Goal: Task Accomplishment & Management: Complete application form

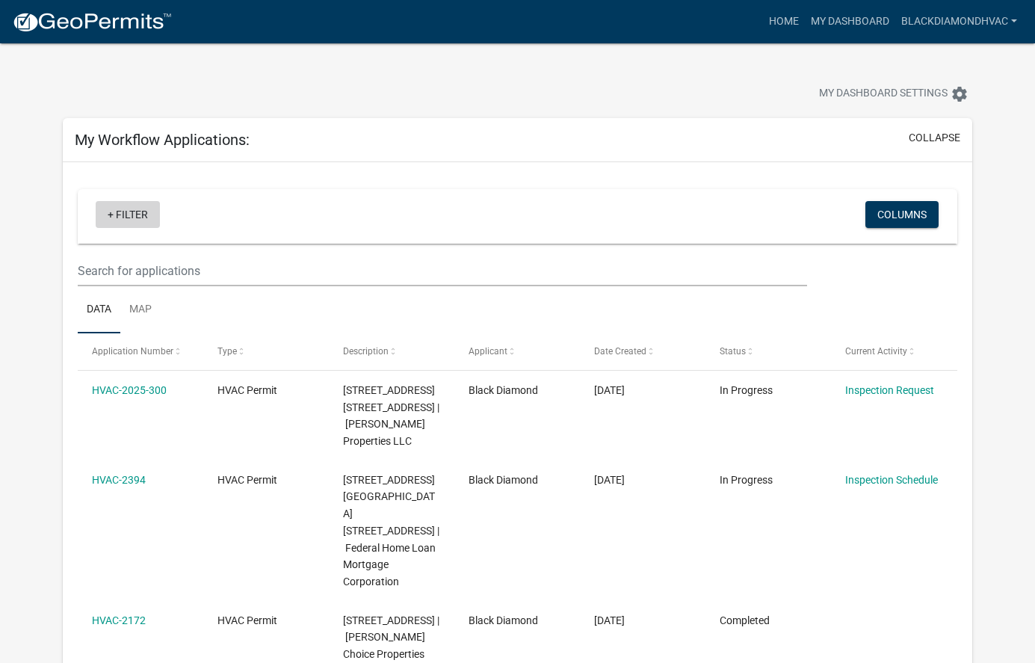
click at [126, 211] on link "+ Filter" at bounding box center [128, 214] width 64 height 27
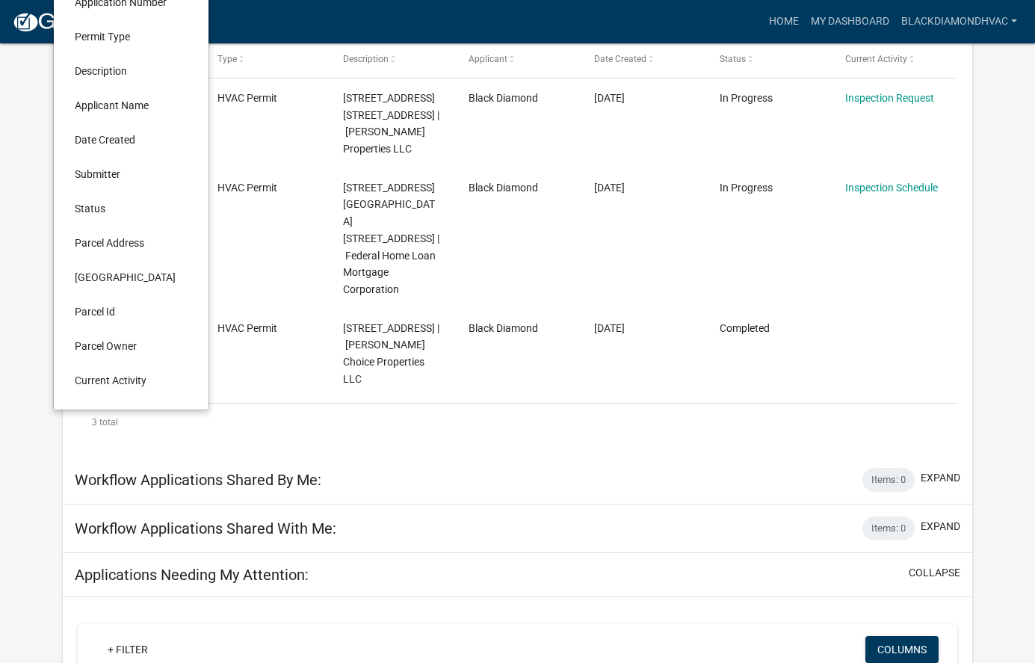
scroll to position [598, 0]
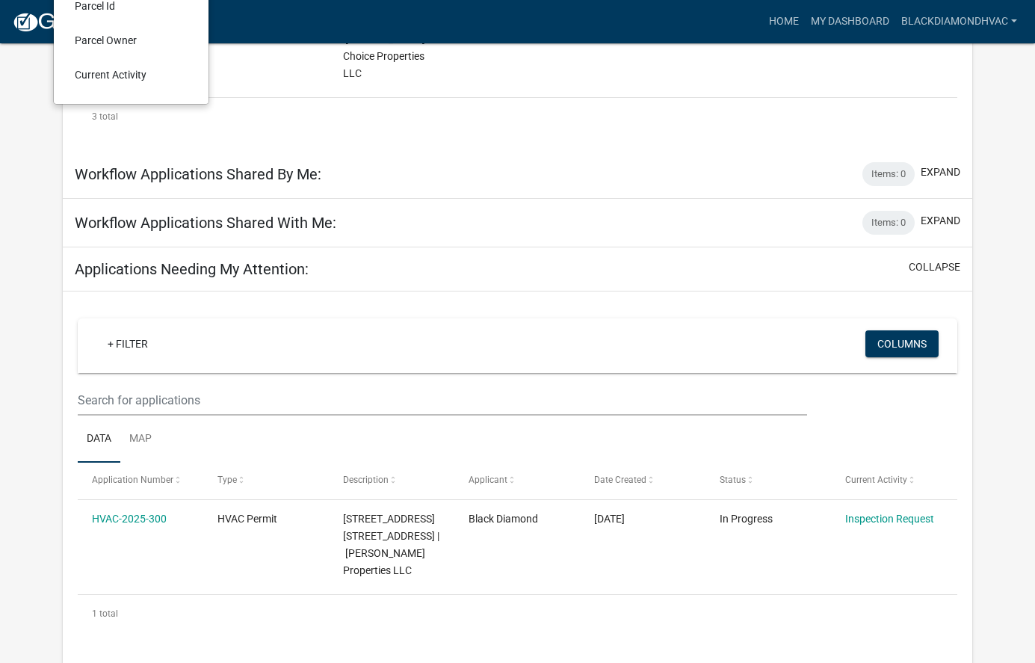
click at [55, 302] on div "My Workflow Applications: collapse + Filter Columns Data Map Application Number…" at bounding box center [518, 332] width 932 height 1625
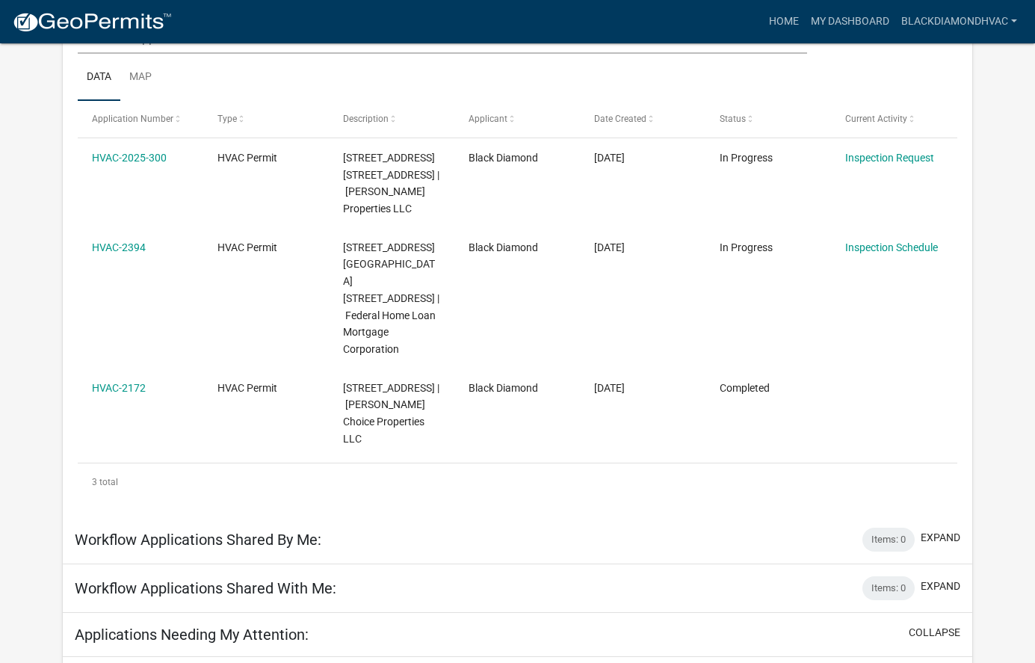
scroll to position [0, 0]
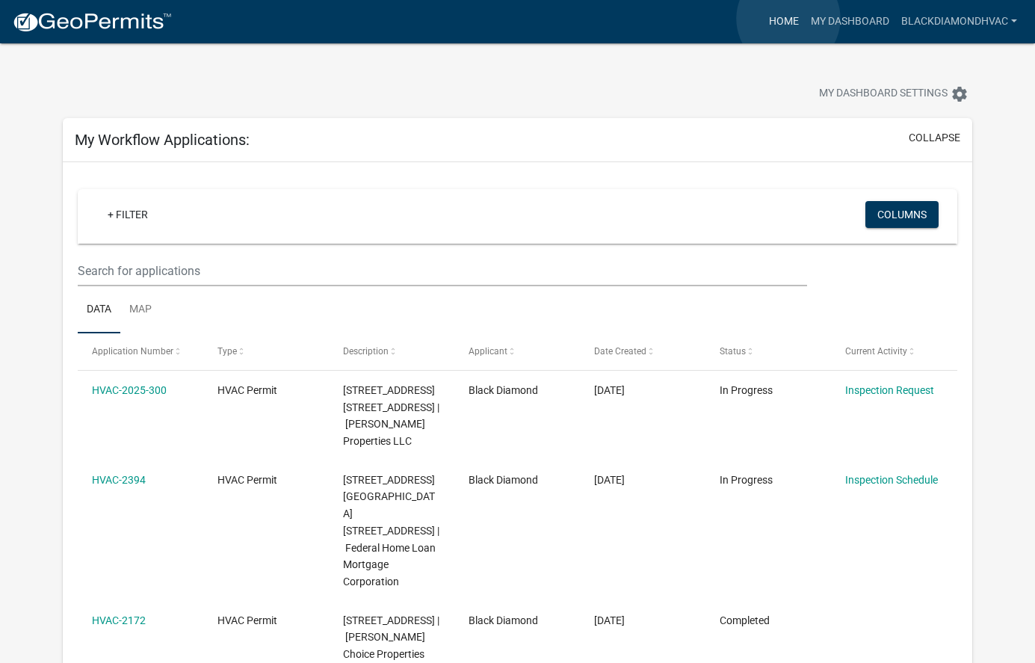
click at [788, 19] on link "Home" at bounding box center [784, 21] width 42 height 28
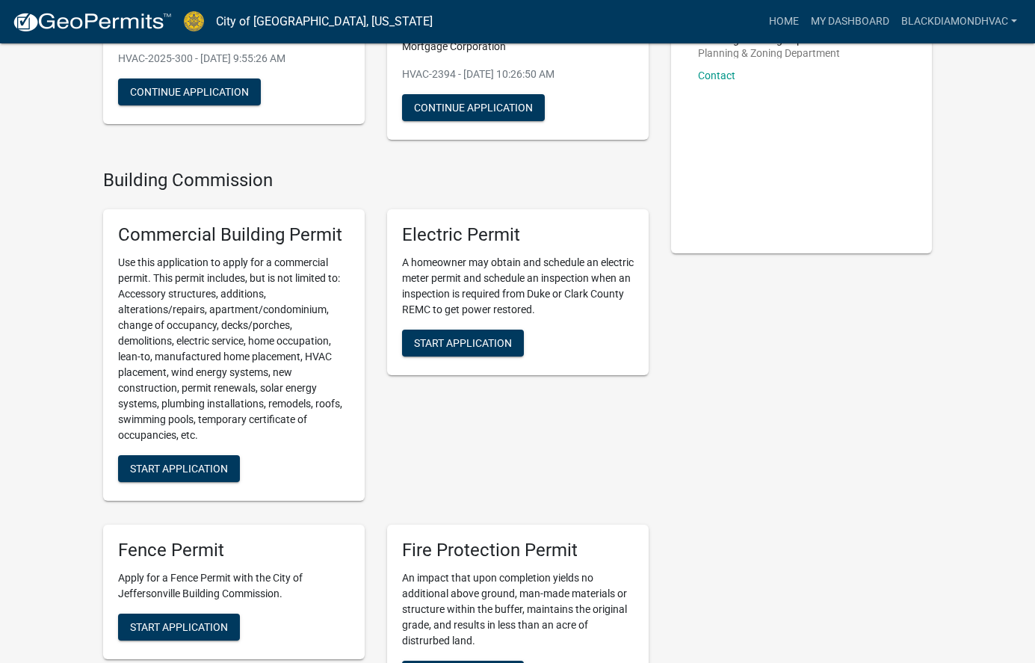
scroll to position [75, 0]
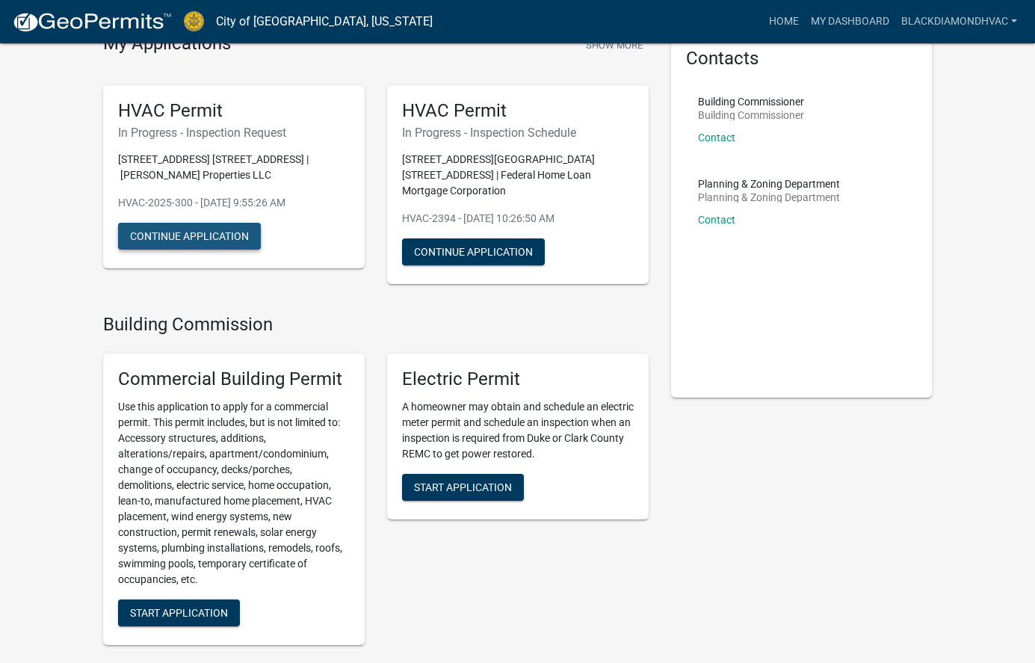
click at [185, 238] on button "Continue Application" at bounding box center [189, 236] width 143 height 27
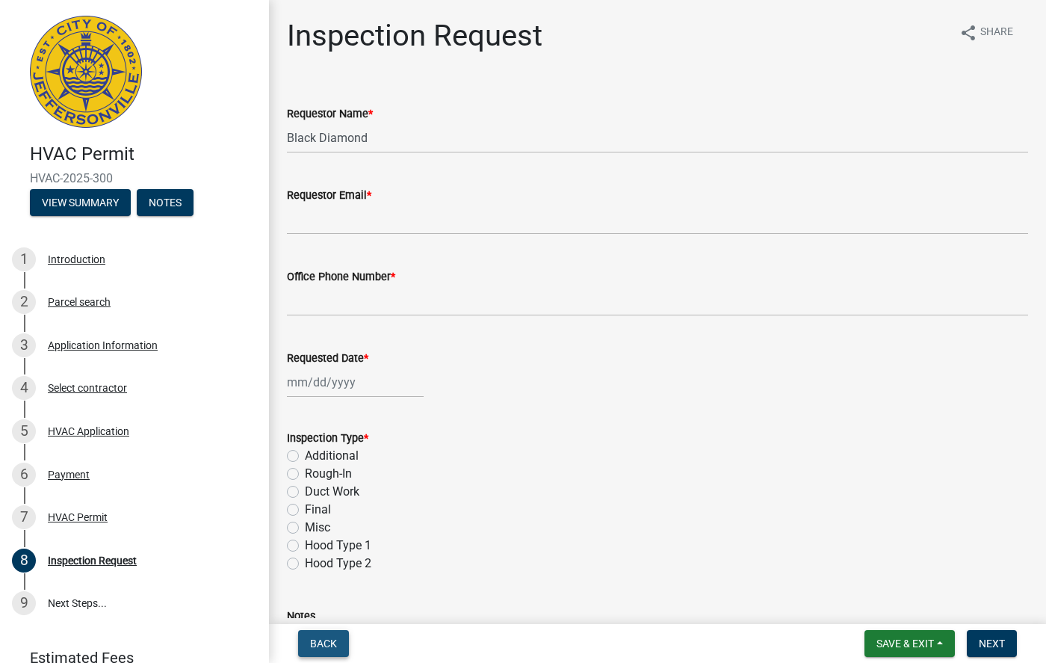
click at [318, 642] on span "Back" at bounding box center [323, 643] width 27 height 12
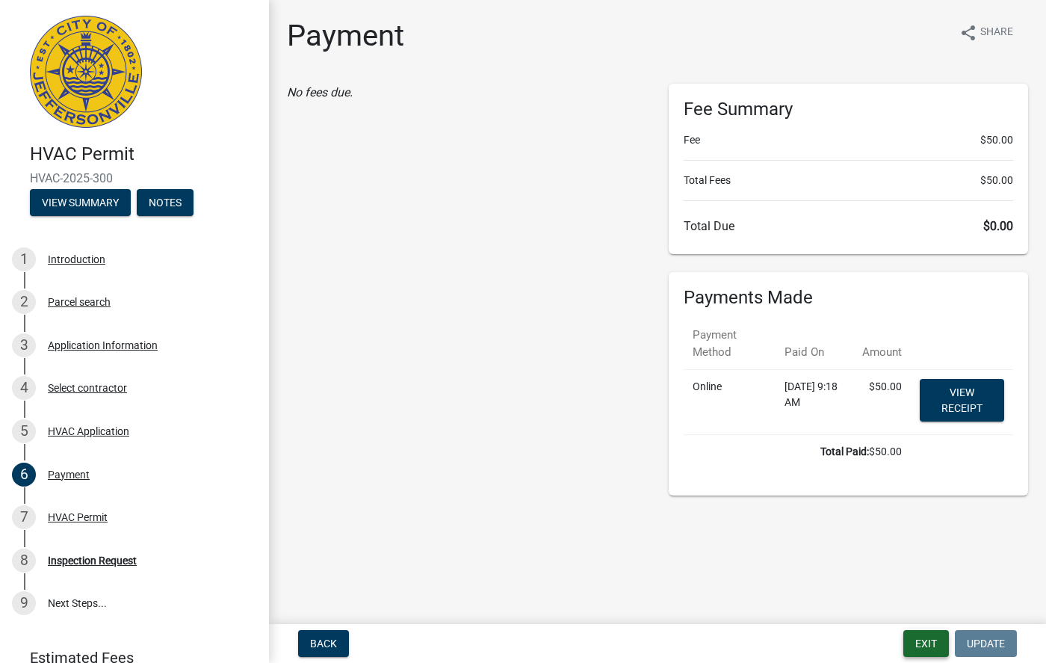
click at [921, 642] on button "Exit" at bounding box center [926, 643] width 46 height 27
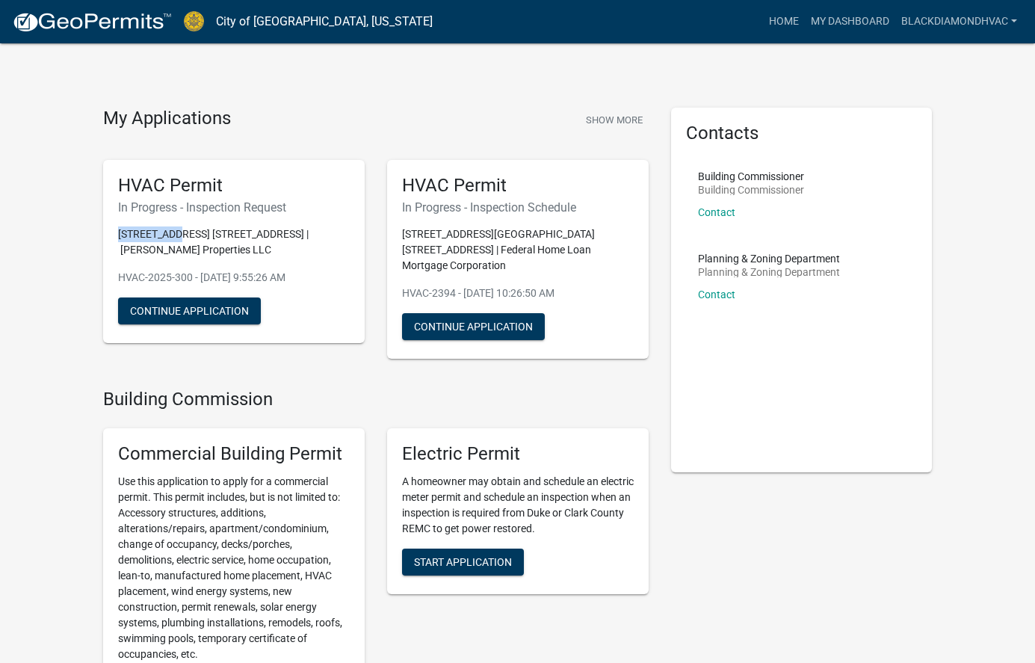
drag, startPoint x: 178, startPoint y: 233, endPoint x: 117, endPoint y: 230, distance: 60.6
click at [118, 230] on p "[STREET_ADDRESS] [STREET_ADDRESS] | [PERSON_NAME] Properties LLC" at bounding box center [234, 241] width 232 height 31
drag, startPoint x: 289, startPoint y: 276, endPoint x: 273, endPoint y: 278, distance: 16.6
click at [289, 276] on p "HVAC-2025-300 - [DATE] 9:55:26 AM" at bounding box center [234, 278] width 232 height 16
click at [187, 303] on button "Continue Application" at bounding box center [189, 310] width 143 height 27
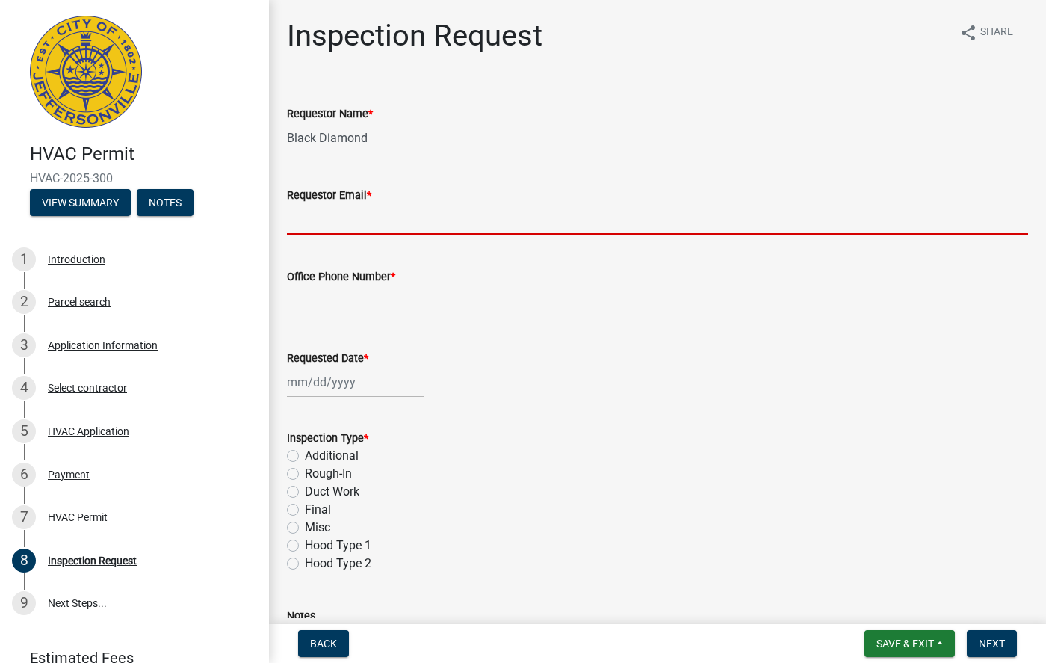
click at [373, 224] on input "Requestor Email *" at bounding box center [657, 219] width 741 height 31
type input "[EMAIL_ADDRESS][DOMAIN_NAME]"
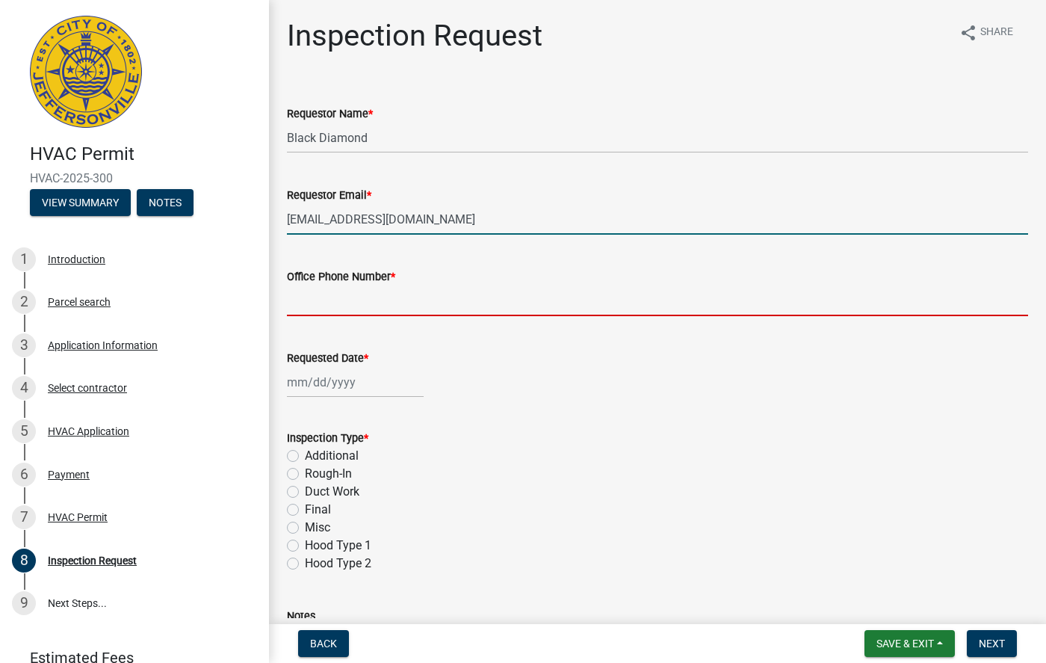
click at [382, 306] on input "Office Phone Number *" at bounding box center [657, 300] width 741 height 31
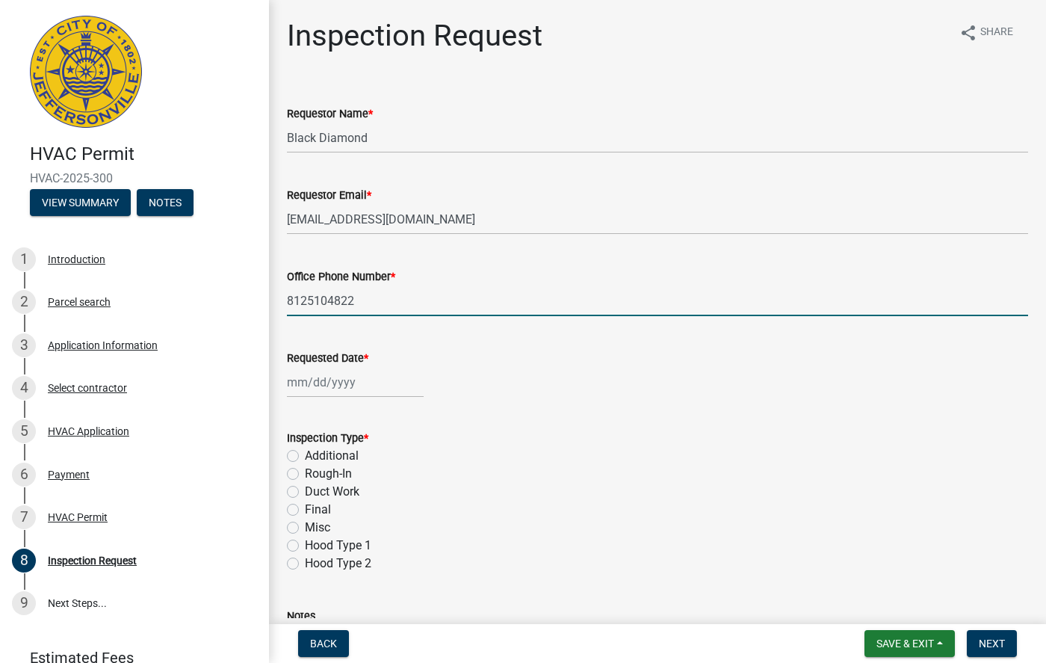
type input "8125104822"
click at [381, 377] on div at bounding box center [355, 382] width 137 height 31
select select "8"
select select "2025"
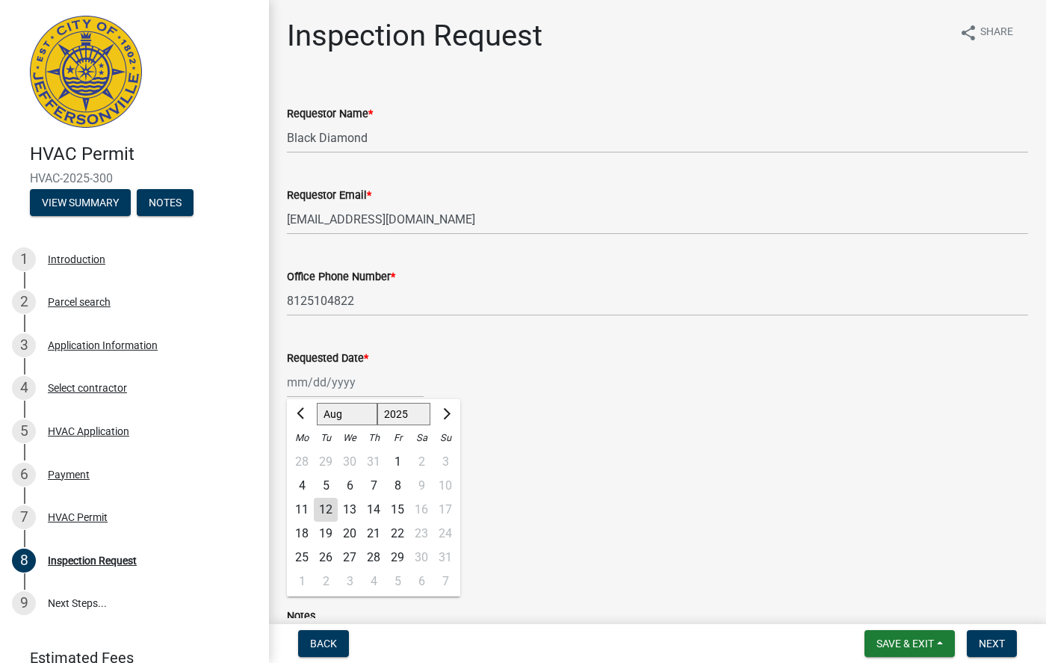
click at [403, 533] on div "22" at bounding box center [398, 534] width 24 height 24
type input "[DATE]"
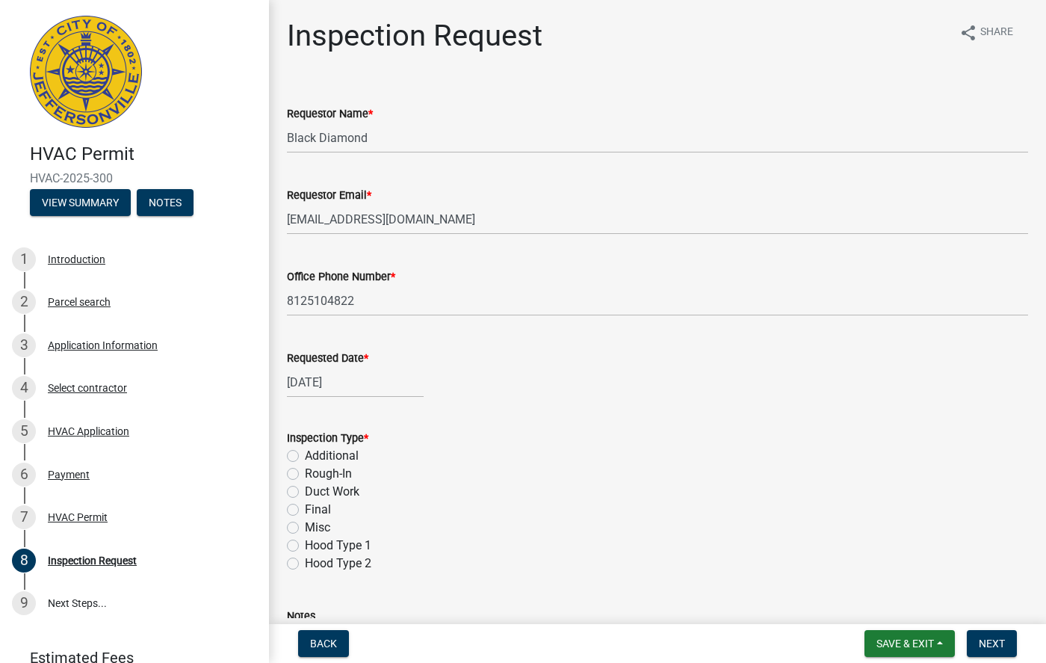
click at [320, 510] on label "Final" at bounding box center [318, 510] width 26 height 18
click at [315, 510] on input "Final" at bounding box center [310, 506] width 10 height 10
radio input "true"
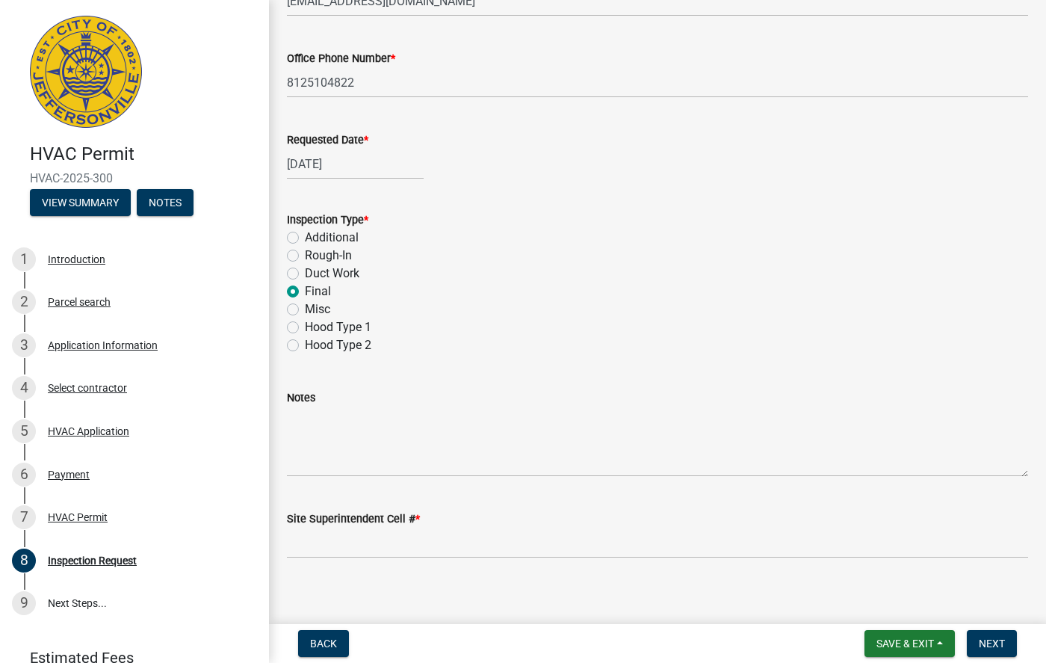
scroll to position [229, 0]
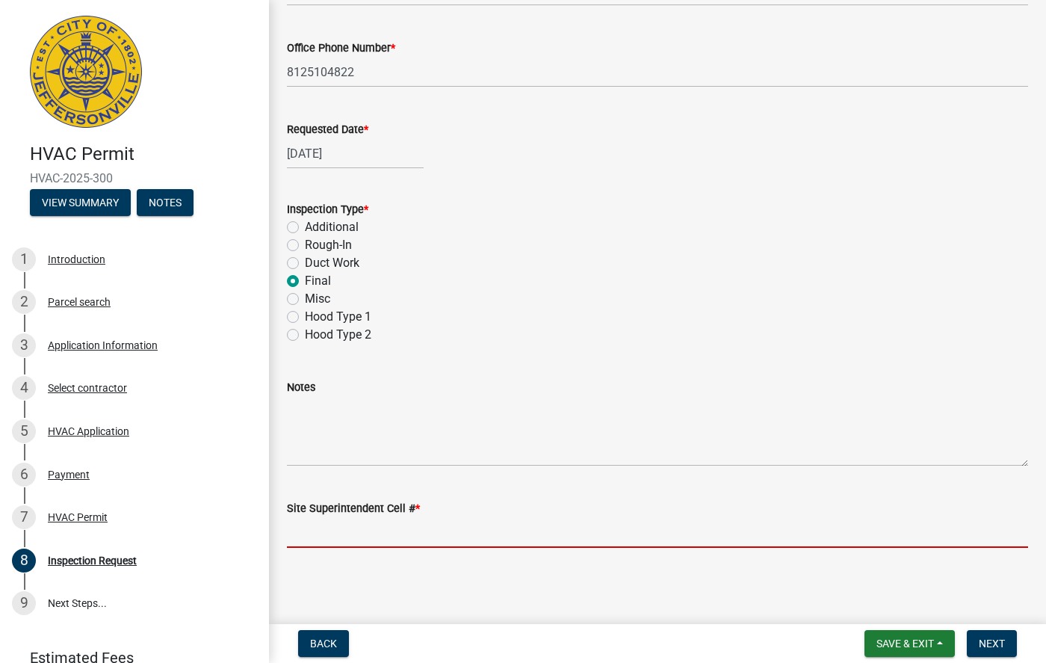
click at [372, 540] on input "Site Superintendent Cell # *" at bounding box center [657, 532] width 741 height 31
type input "8125104822"
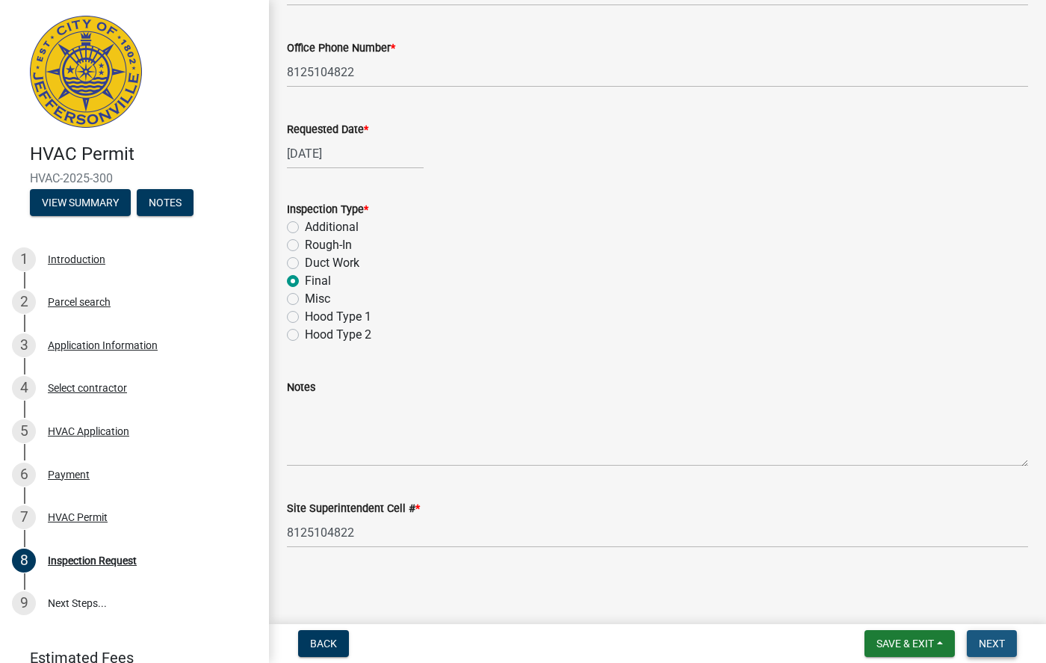
click at [989, 646] on span "Next" at bounding box center [992, 643] width 26 height 12
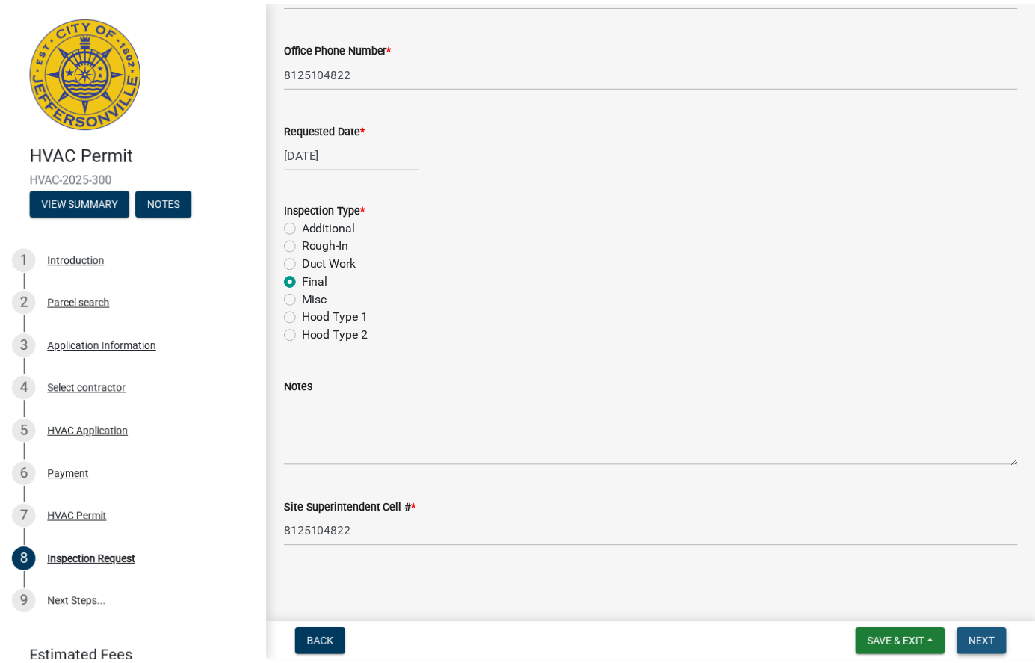
scroll to position [0, 0]
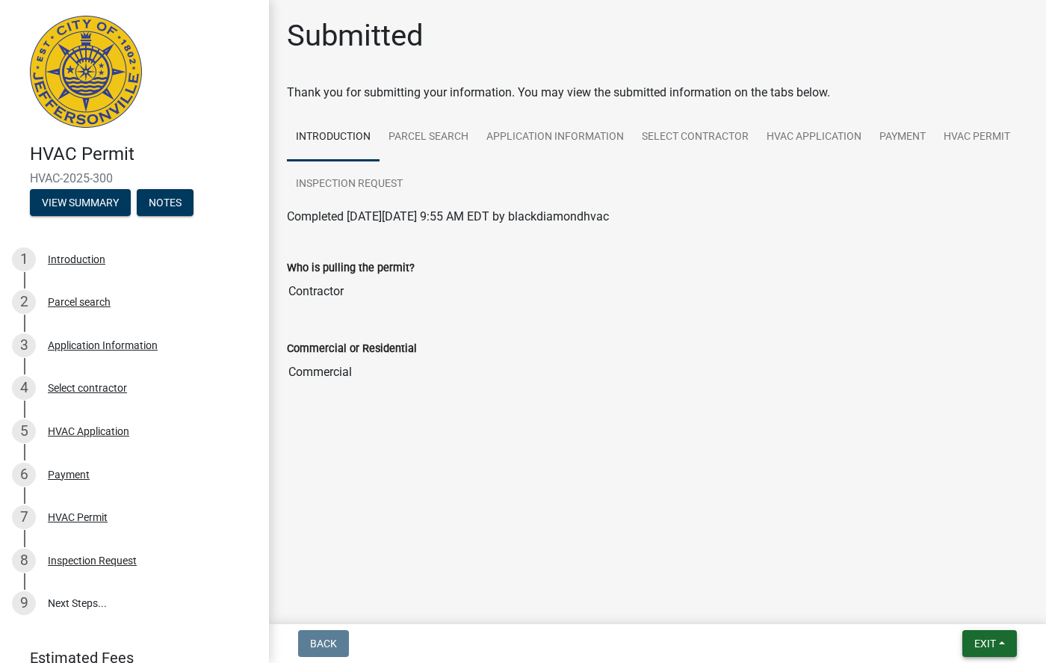
click at [982, 646] on span "Exit" at bounding box center [985, 643] width 22 height 12
click at [963, 599] on button "Save & Exit" at bounding box center [957, 605] width 120 height 36
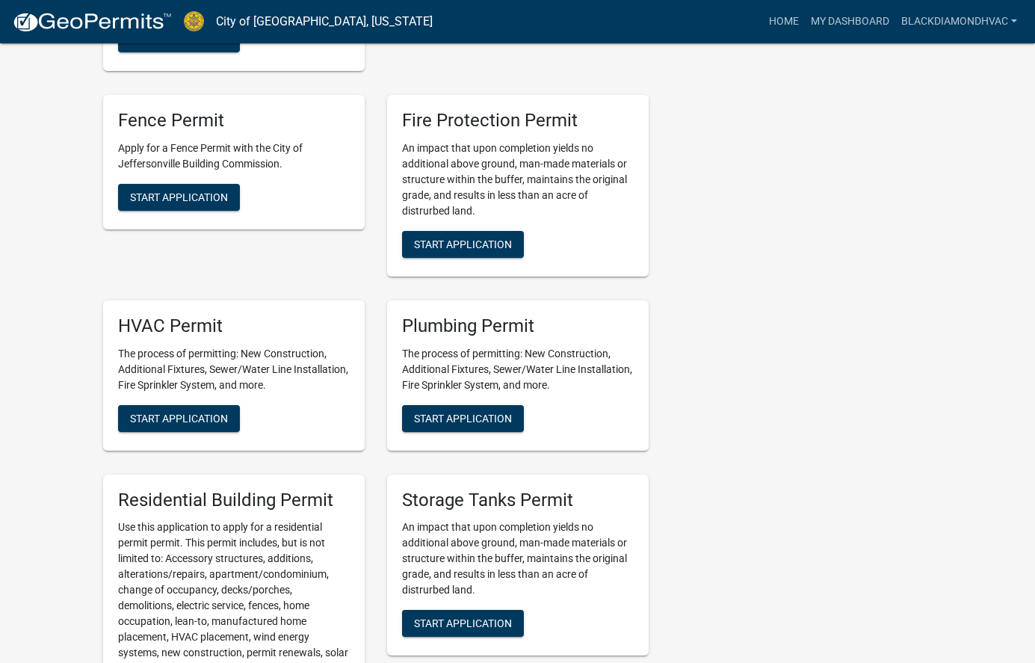
scroll to position [625, 0]
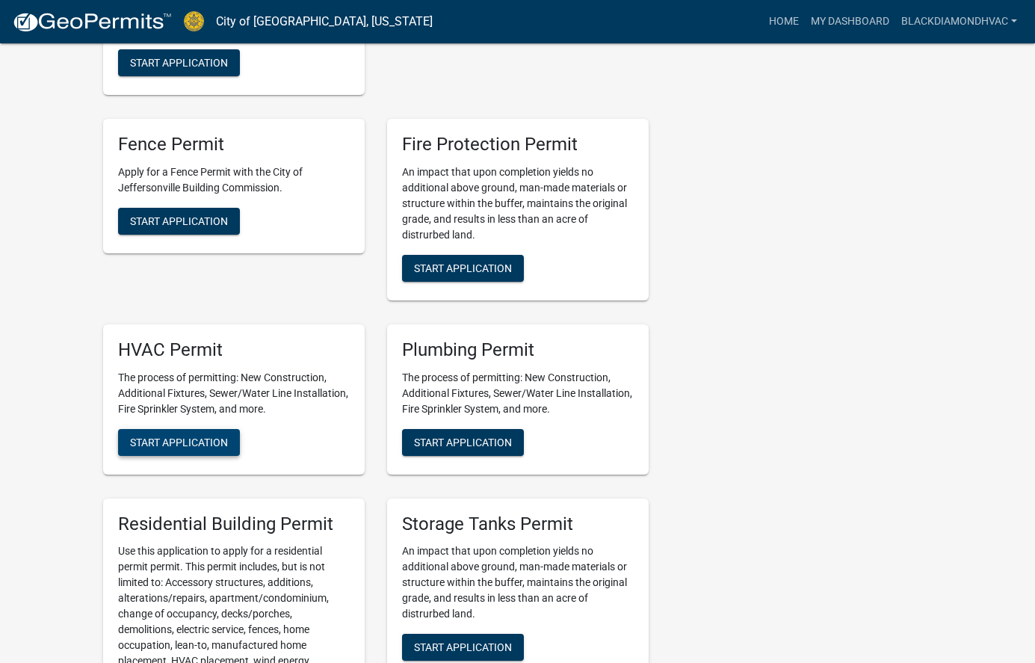
click at [189, 436] on span "Start Application" at bounding box center [179, 442] width 98 height 12
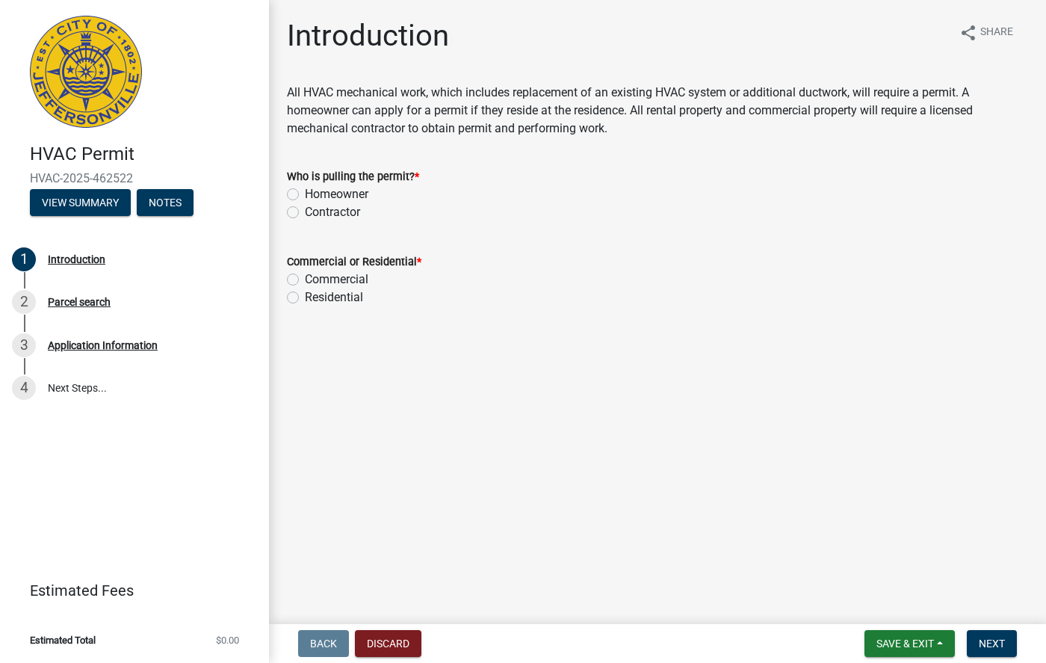
drag, startPoint x: 352, startPoint y: 217, endPoint x: 347, endPoint y: 223, distance: 8.1
click at [352, 217] on label "Contractor" at bounding box center [332, 212] width 55 height 18
click at [315, 213] on input "Contractor" at bounding box center [310, 208] width 10 height 10
radio input "true"
click at [349, 297] on label "Residential" at bounding box center [334, 297] width 58 height 18
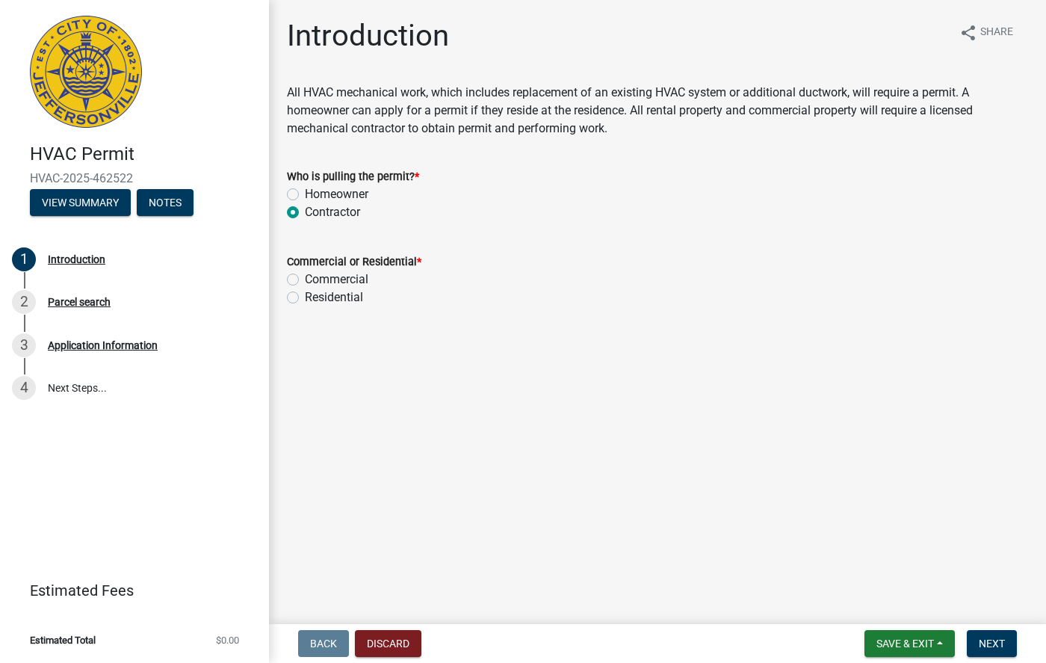
click at [315, 297] on input "Residential" at bounding box center [310, 293] width 10 height 10
radio input "true"
click at [1009, 646] on button "Next" at bounding box center [992, 643] width 50 height 27
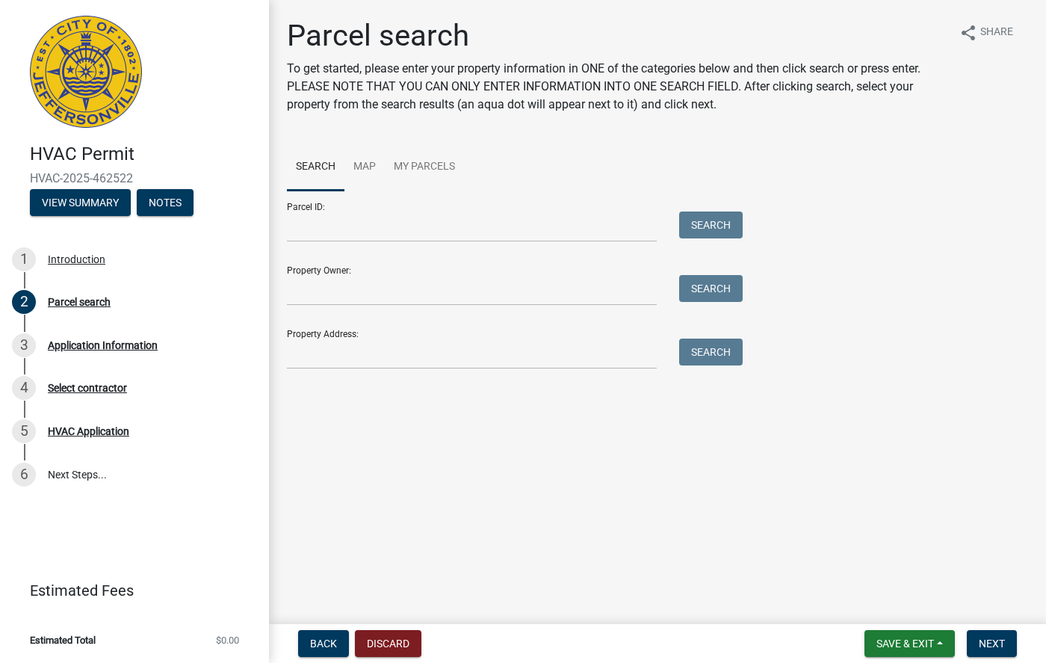
click at [390, 370] on div "Parcel search To get started, please enter your property information in ONE of …" at bounding box center [658, 200] width 764 height 365
click at [392, 359] on input "Property Address:" at bounding box center [472, 353] width 370 height 31
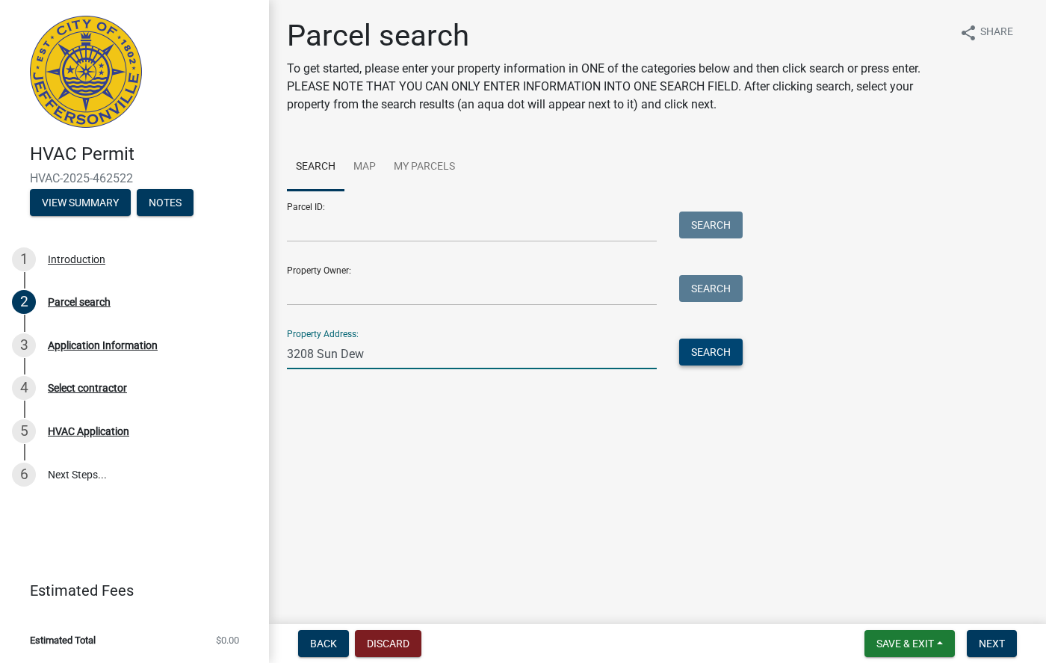
type input "3208 Sun Dew"
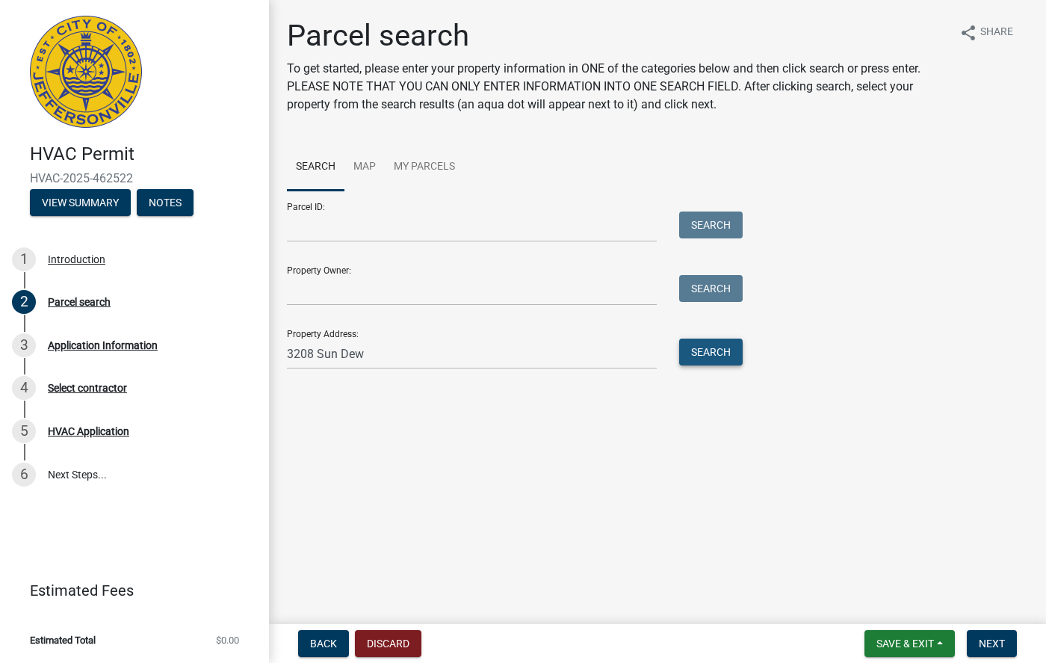
click at [728, 351] on button "Search" at bounding box center [711, 351] width 64 height 27
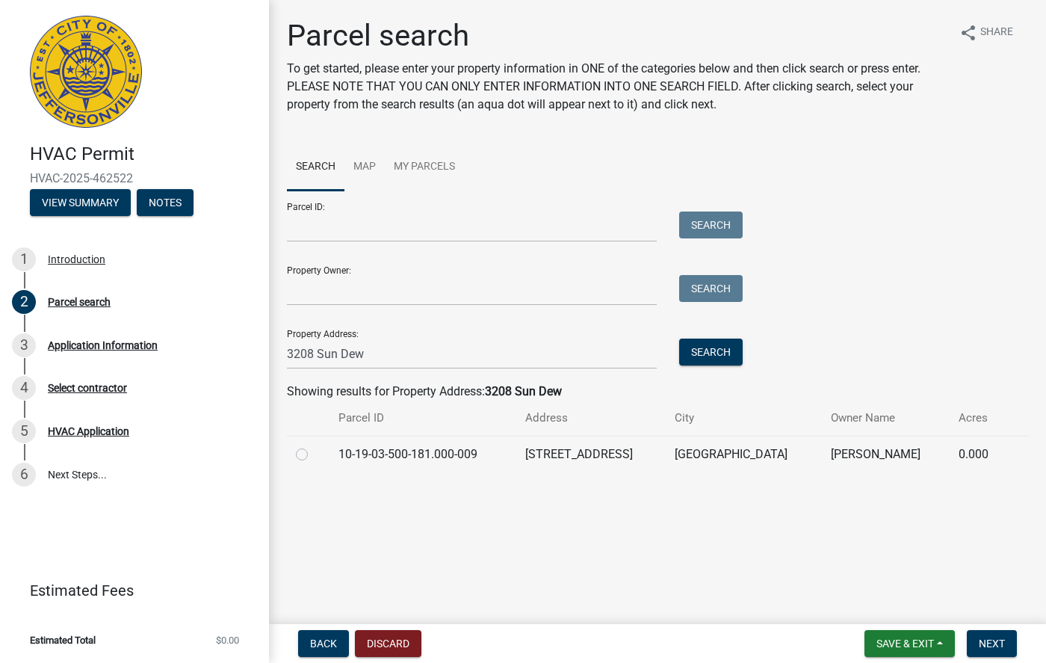
click at [425, 444] on td "10-19-03-500-181.000-009" at bounding box center [423, 454] width 187 height 37
click at [314, 445] on label at bounding box center [314, 445] width 0 height 0
click at [314, 455] on input "radio" at bounding box center [319, 450] width 10 height 10
radio input "true"
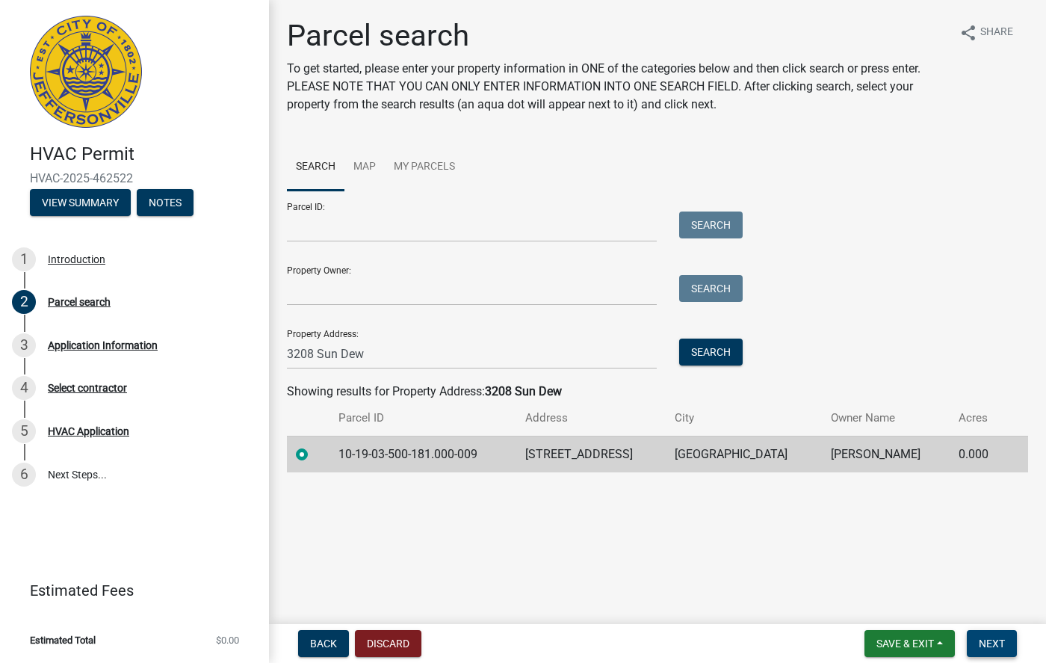
click at [986, 645] on span "Next" at bounding box center [992, 643] width 26 height 12
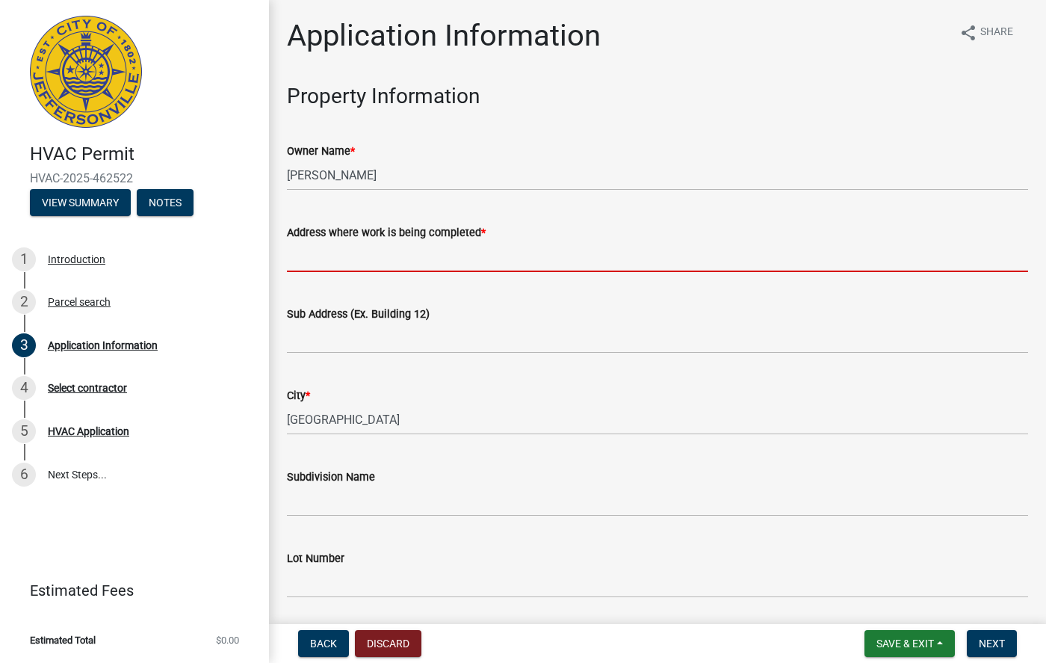
click at [377, 270] on input "Address where work is being completed *" at bounding box center [657, 256] width 741 height 31
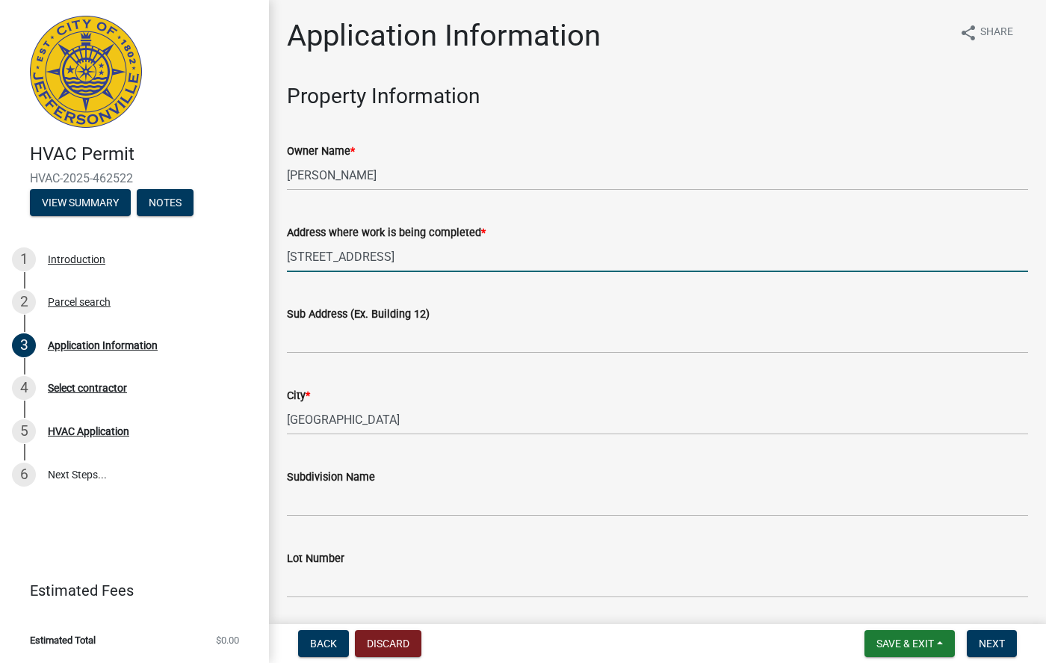
type input "[STREET_ADDRESS]"
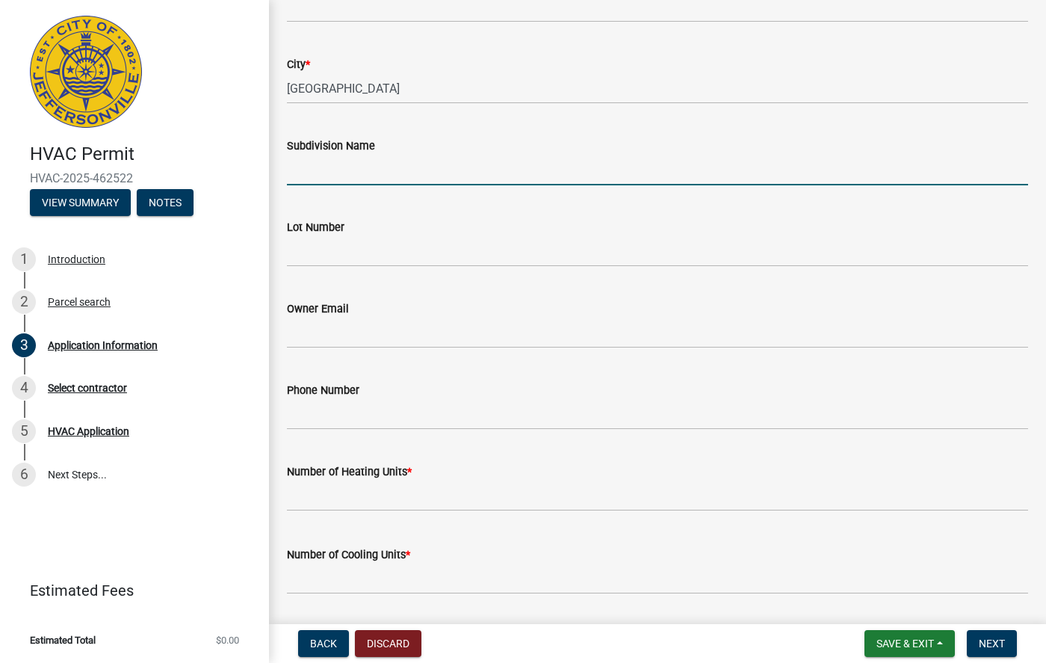
scroll to position [523, 0]
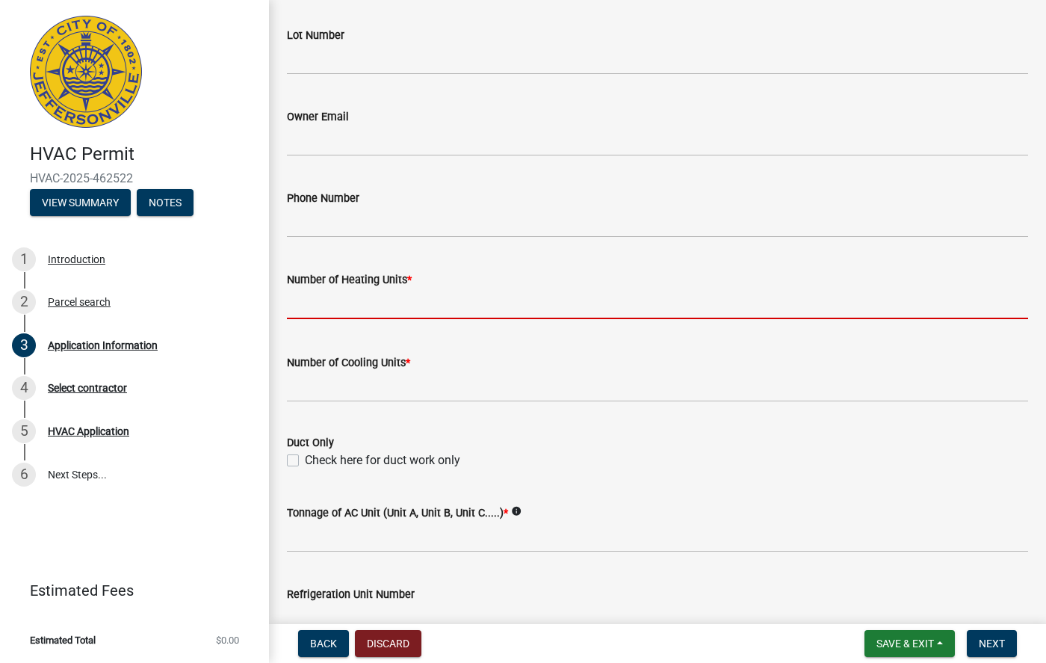
click at [415, 297] on input "text" at bounding box center [657, 303] width 741 height 31
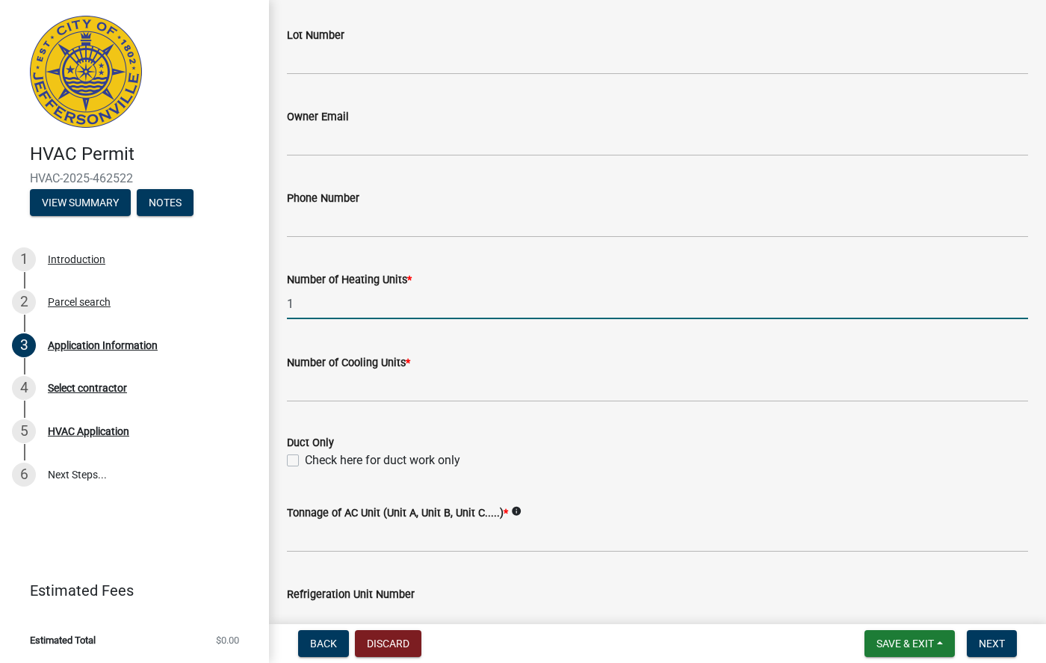
type input "1"
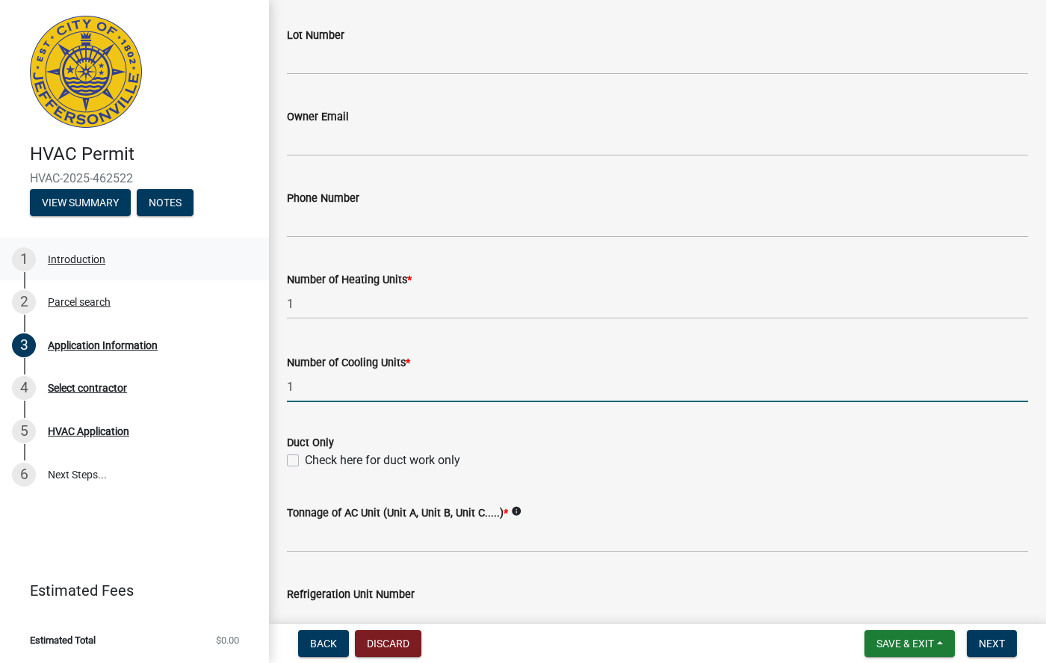
type input "1"
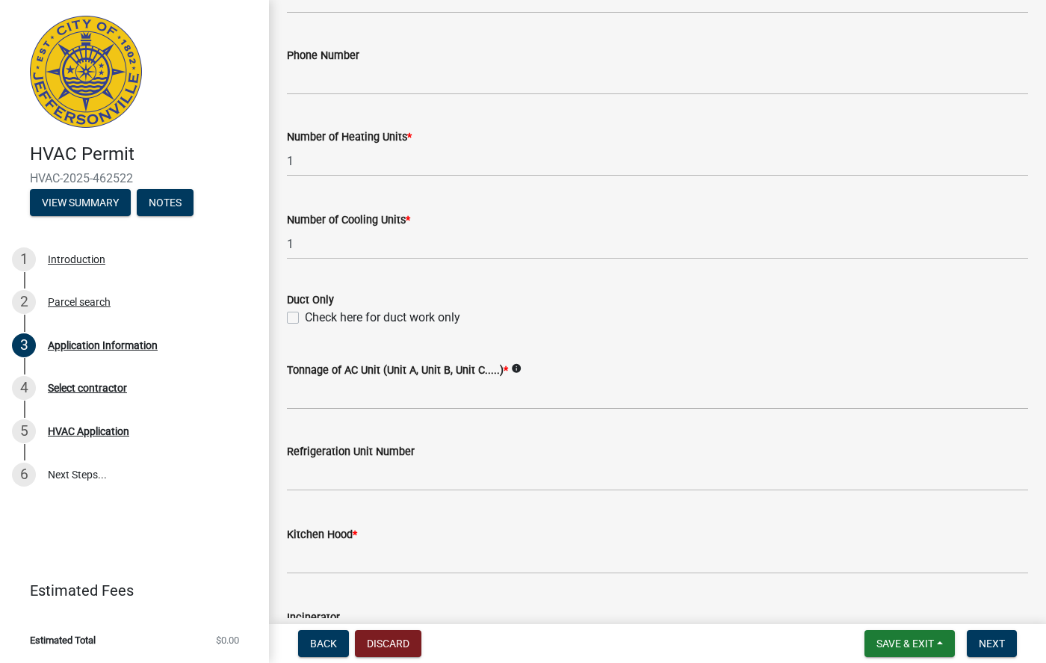
scroll to position [672, 0]
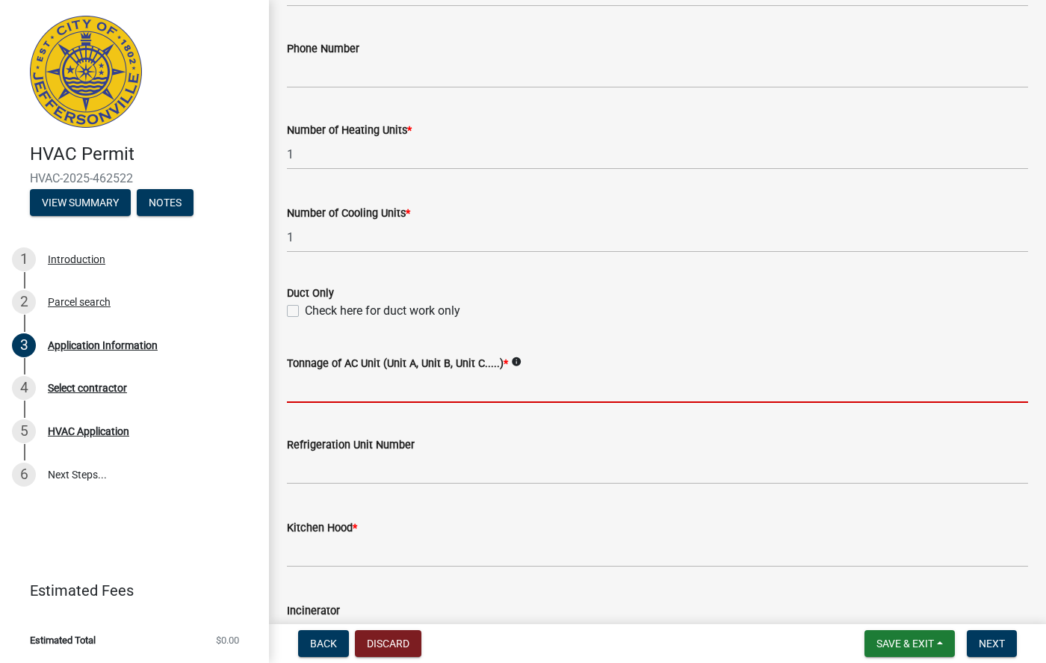
click at [539, 392] on input "Tonnage of AC Unit (Unit A, Unit B, Unit C.....) *" at bounding box center [657, 387] width 741 height 31
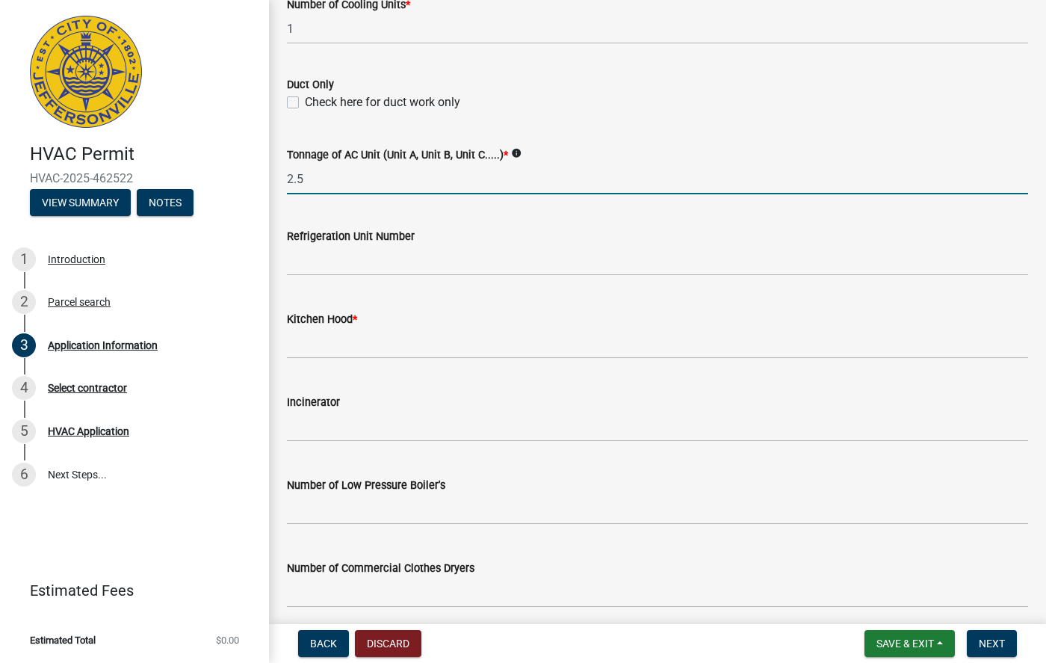
scroll to position [897, 0]
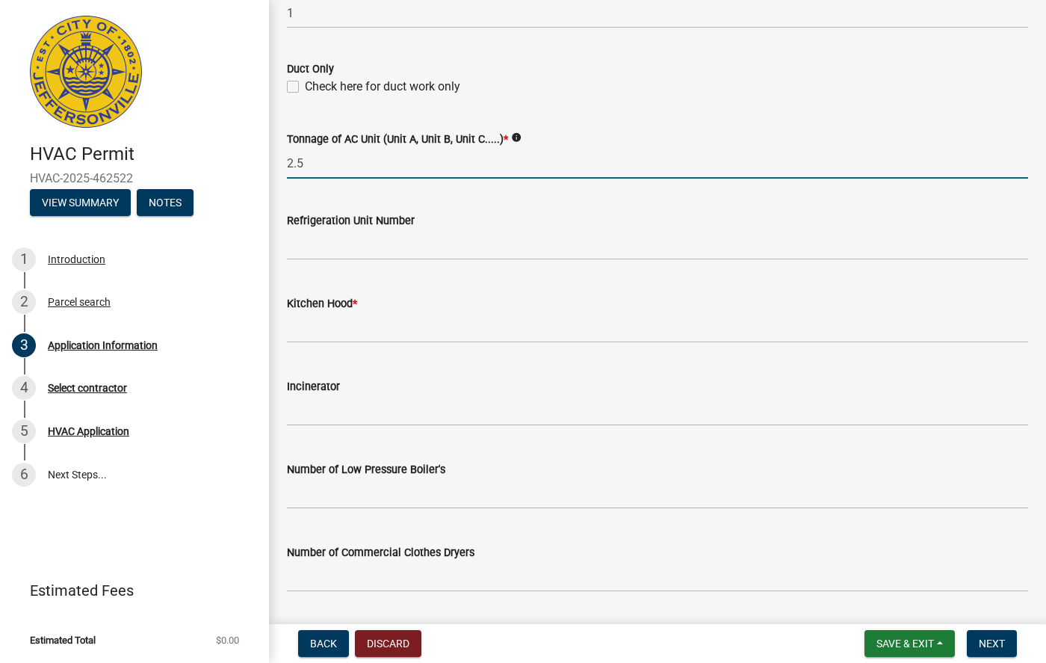
type input "2.5"
click at [330, 322] on input "text" at bounding box center [657, 327] width 741 height 31
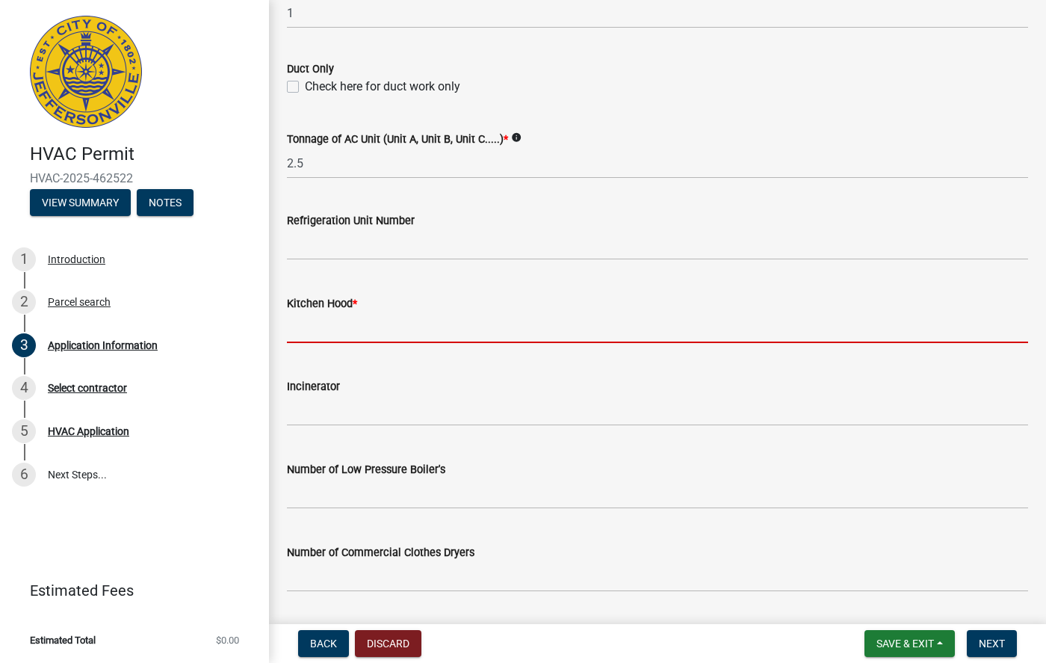
type input "0"
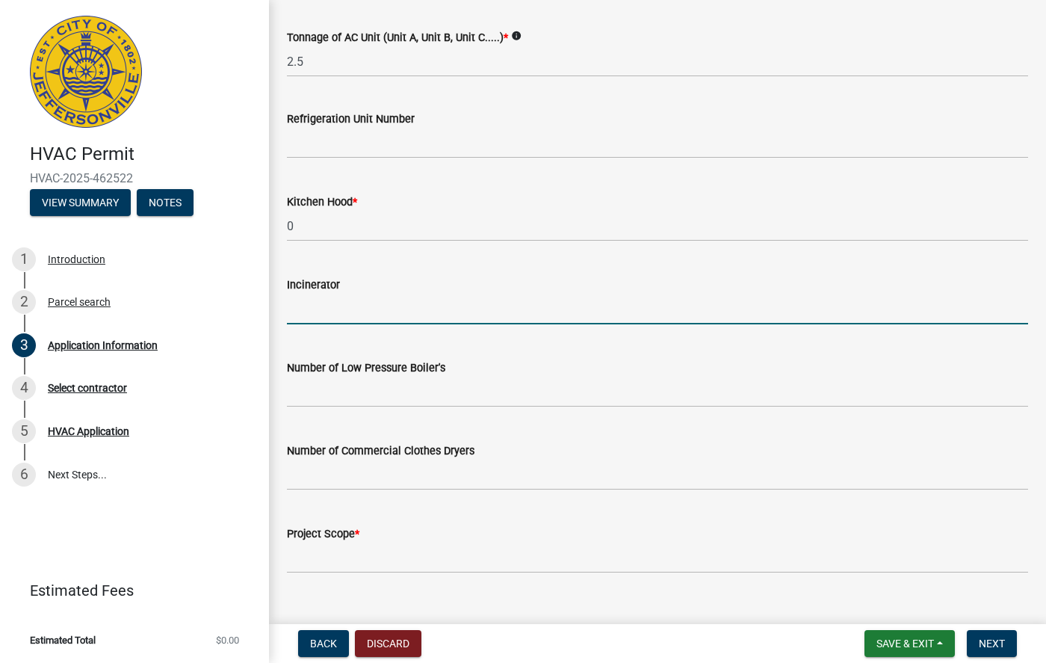
scroll to position [1024, 0]
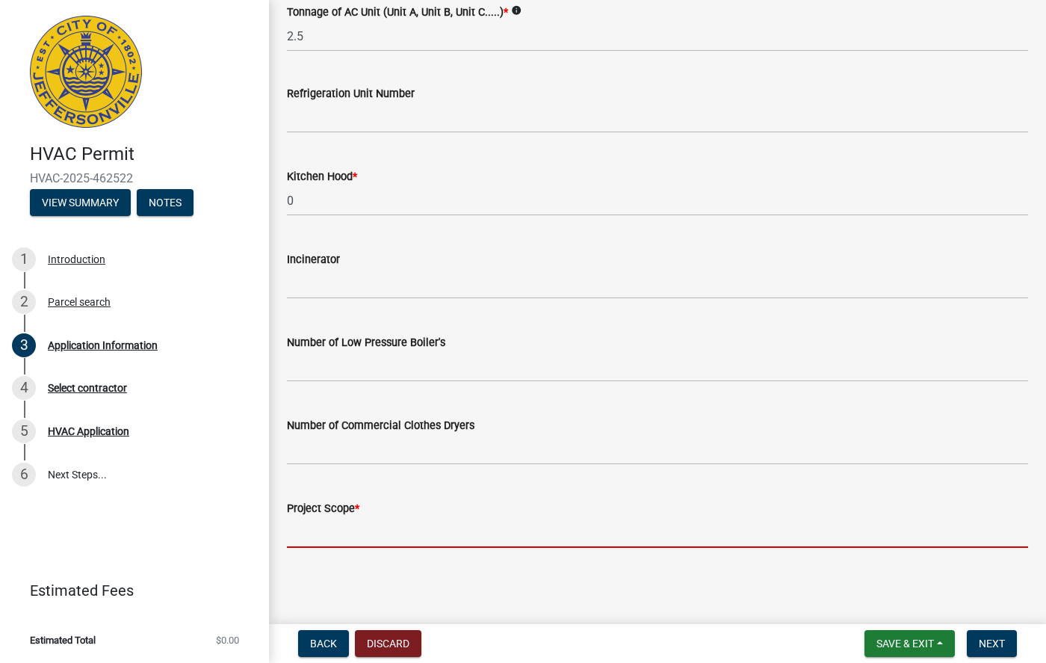
click at [418, 542] on input "Project Scope *" at bounding box center [657, 532] width 741 height 31
type input "Replacement of old equipment"
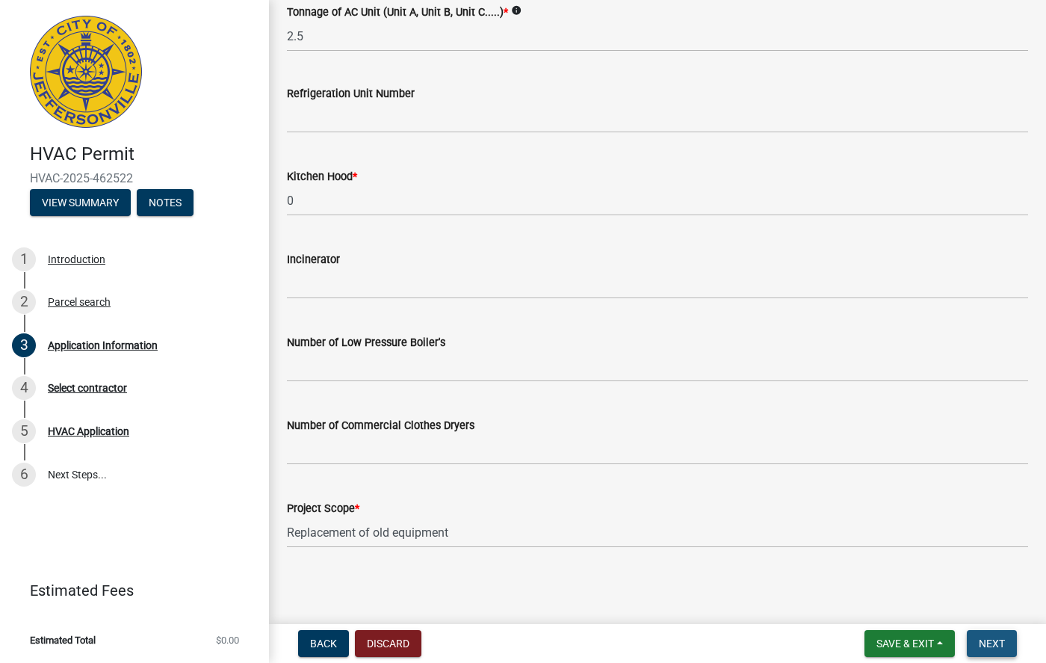
click at [1003, 646] on span "Next" at bounding box center [992, 643] width 26 height 12
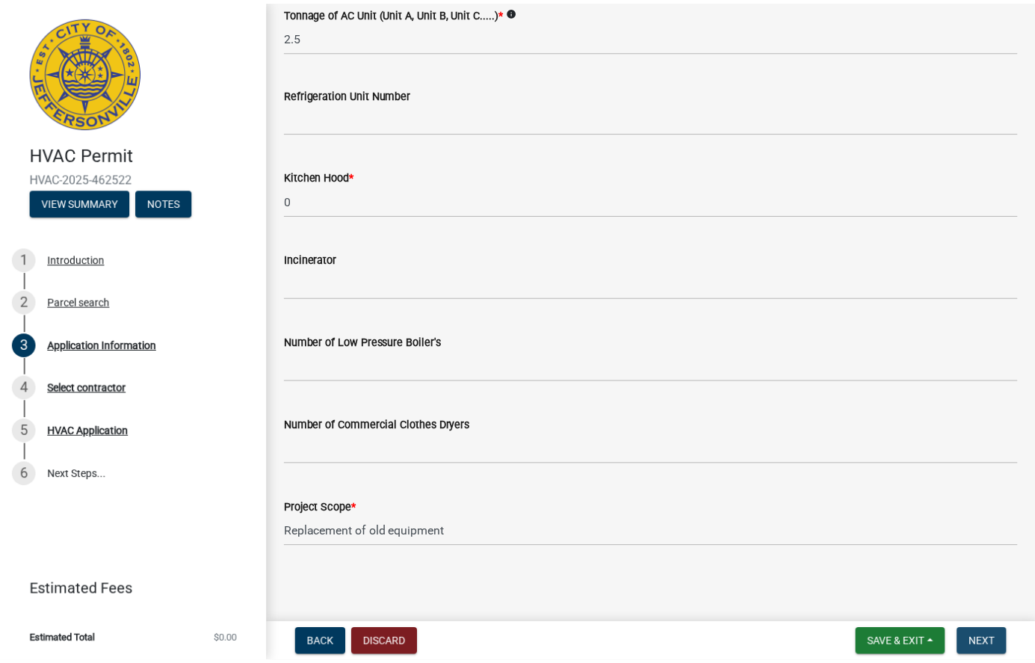
scroll to position [0, 0]
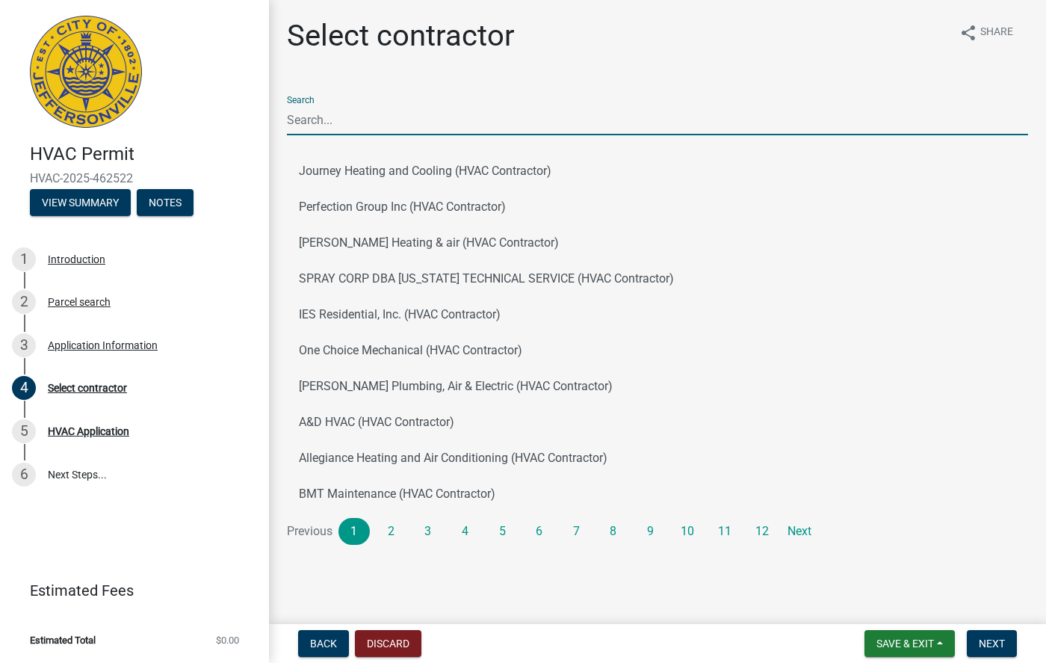
click at [451, 124] on input "Search" at bounding box center [657, 120] width 741 height 31
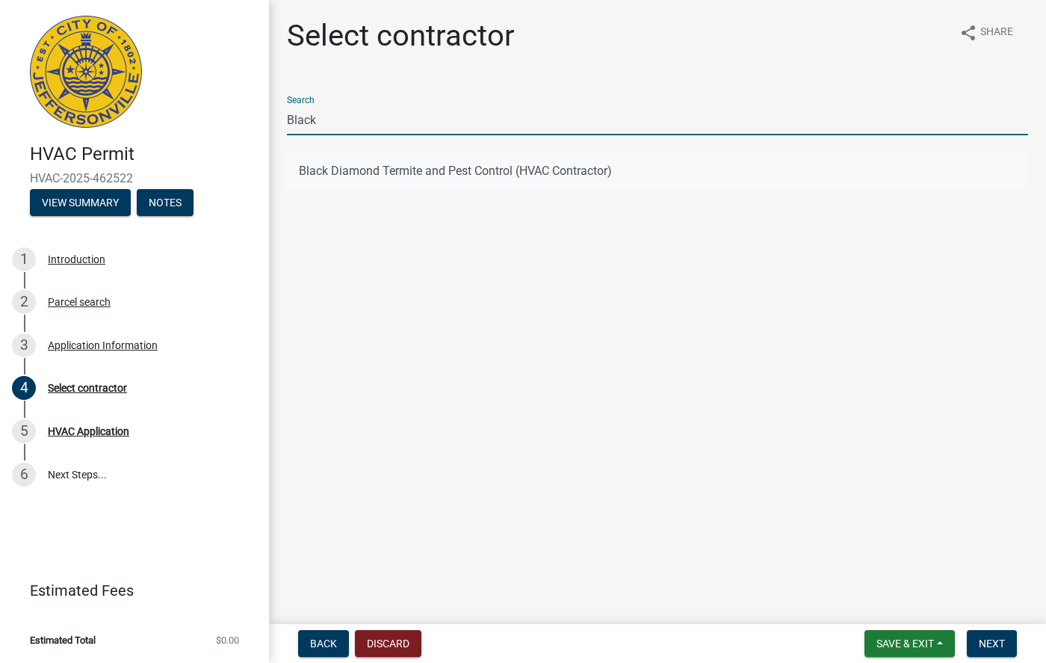
type input "Black"
click at [505, 167] on button "Black Diamond Termite and Pest Control (HVAC Contractor)" at bounding box center [657, 171] width 741 height 36
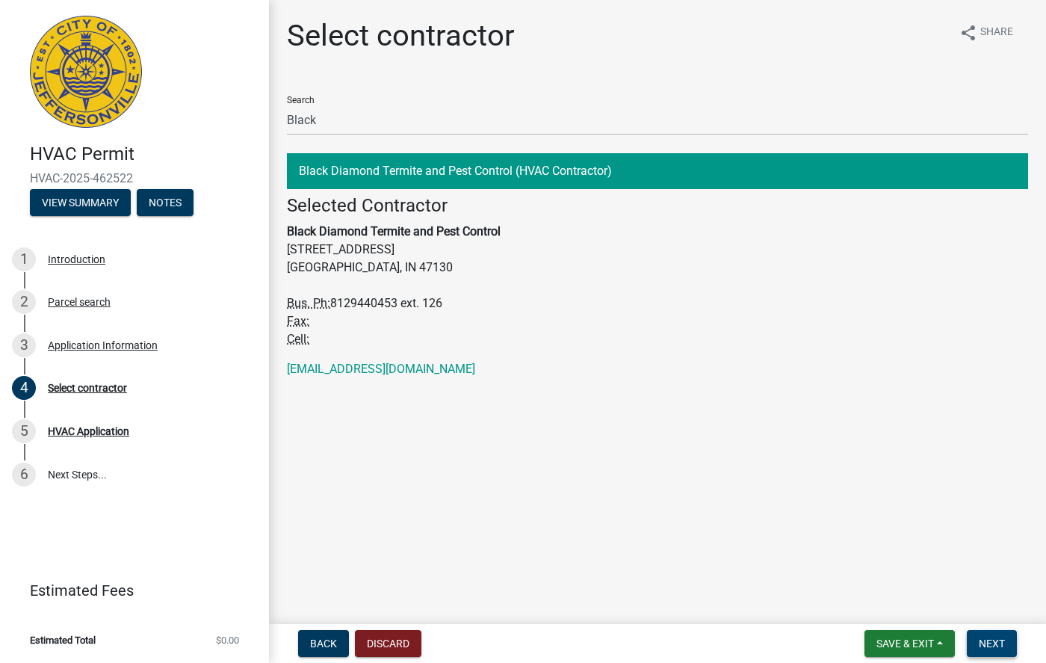
click at [986, 648] on span "Next" at bounding box center [992, 643] width 26 height 12
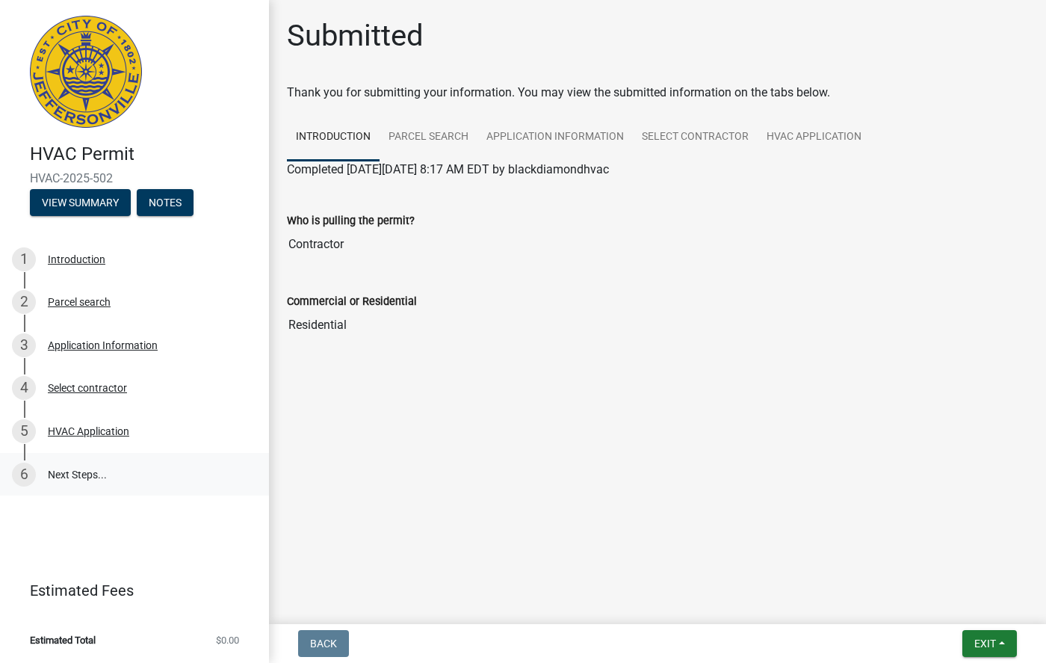
click at [102, 467] on link "6 Next Steps..." at bounding box center [134, 474] width 269 height 43
click at [989, 636] on button "Exit" at bounding box center [989, 643] width 55 height 27
click at [965, 601] on button "Save & Exit" at bounding box center [957, 605] width 120 height 36
